Goal: Information Seeking & Learning: Learn about a topic

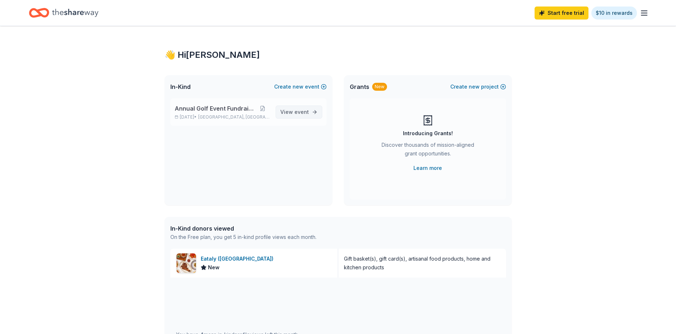
click at [304, 109] on span "event" at bounding box center [301, 112] width 14 height 6
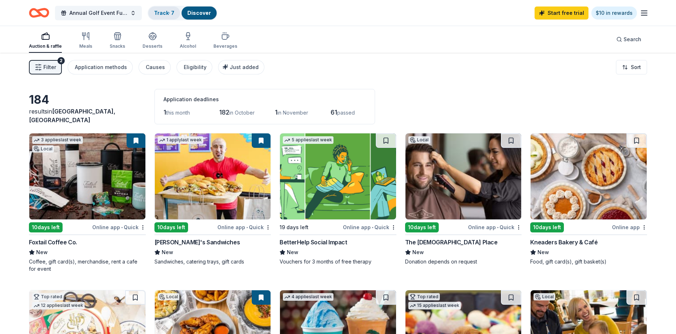
click at [171, 11] on link "Track · 7" at bounding box center [164, 13] width 20 height 6
click at [157, 10] on link "Track · 7" at bounding box center [164, 13] width 20 height 6
click at [166, 13] on link "Track · 7" at bounding box center [164, 13] width 20 height 6
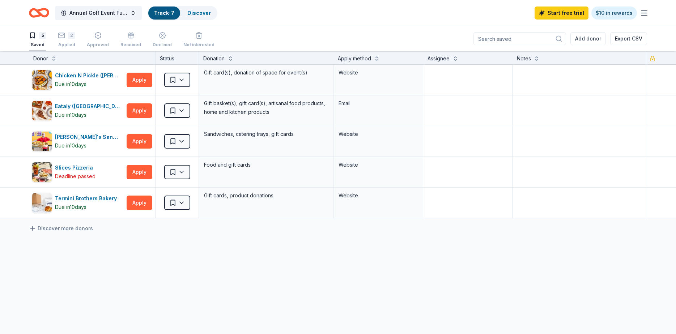
click at [38, 42] on div "5 Saved" at bounding box center [37, 40] width 17 height 16
click at [33, 42] on div "Saved" at bounding box center [37, 45] width 17 height 6
click at [38, 44] on div "Saved" at bounding box center [37, 45] width 17 height 6
click at [36, 43] on div "Saved" at bounding box center [37, 45] width 17 height 6
click at [163, 13] on link "Track · 7" at bounding box center [164, 13] width 20 height 6
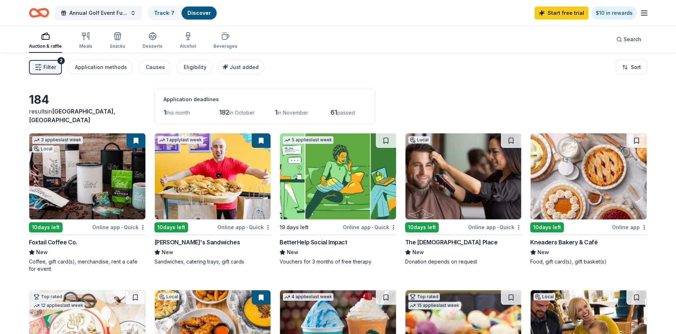
click at [53, 66] on span "Filter" at bounding box center [49, 67] width 13 height 9
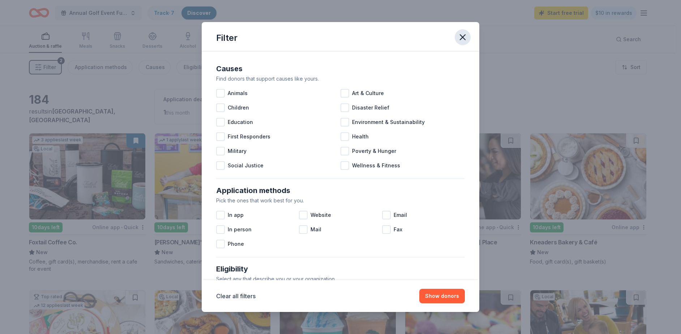
click at [466, 37] on icon "button" at bounding box center [463, 37] width 10 height 10
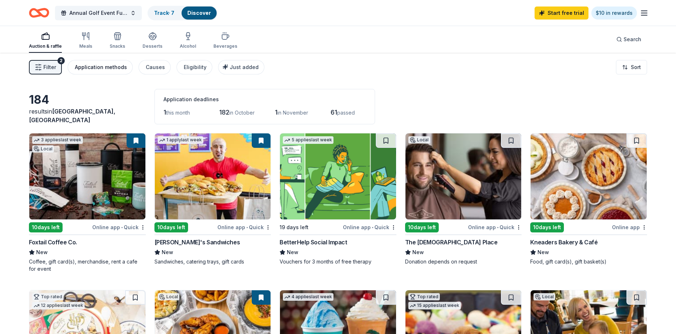
click at [100, 68] on div "Application methods" at bounding box center [101, 67] width 52 height 9
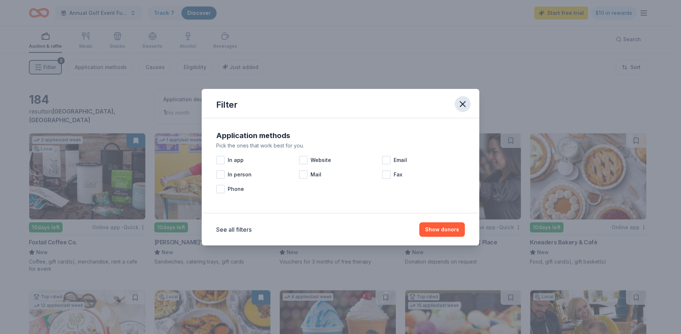
click at [464, 104] on icon "button" at bounding box center [463, 104] width 10 height 10
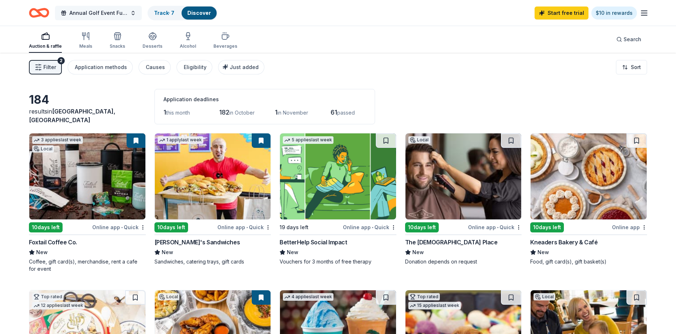
click at [113, 14] on span "Annual Golf Event Fundraiser" at bounding box center [98, 13] width 58 height 9
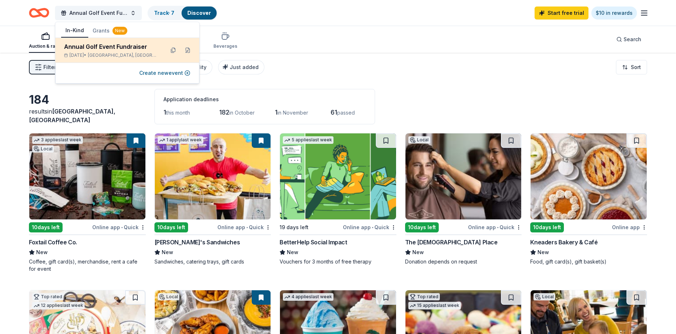
click at [109, 43] on div "Annual Golf Event Fundraiser" at bounding box center [111, 46] width 95 height 9
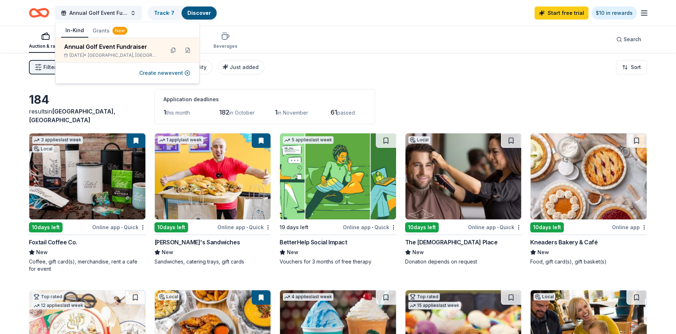
click at [138, 90] on div "184 results in [GEOGRAPHIC_DATA], [GEOGRAPHIC_DATA] Application deadlines 1 thi…" at bounding box center [338, 106] width 618 height 35
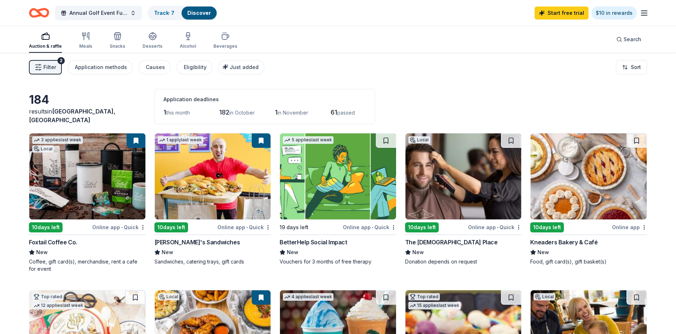
click at [48, 43] on div "Auction & raffle" at bounding box center [45, 40] width 33 height 17
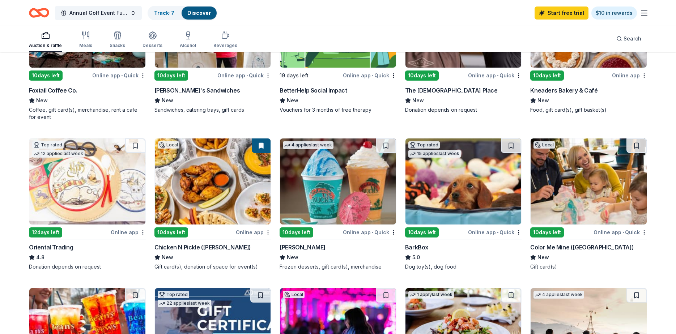
scroll to position [181, 0]
